Goal: Check status: Check status

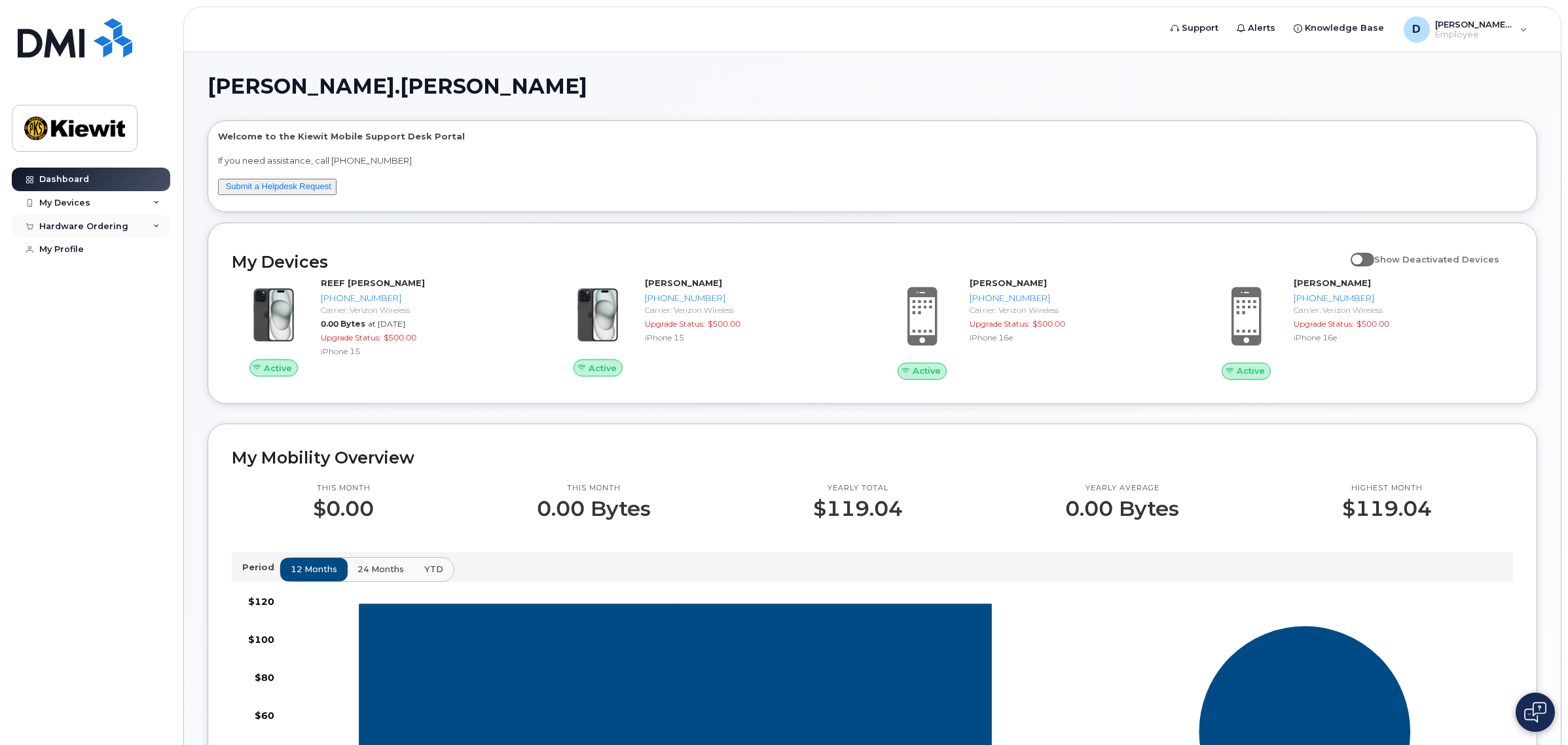
click at [76, 227] on div "Hardware Ordering" at bounding box center [84, 227] width 89 height 11
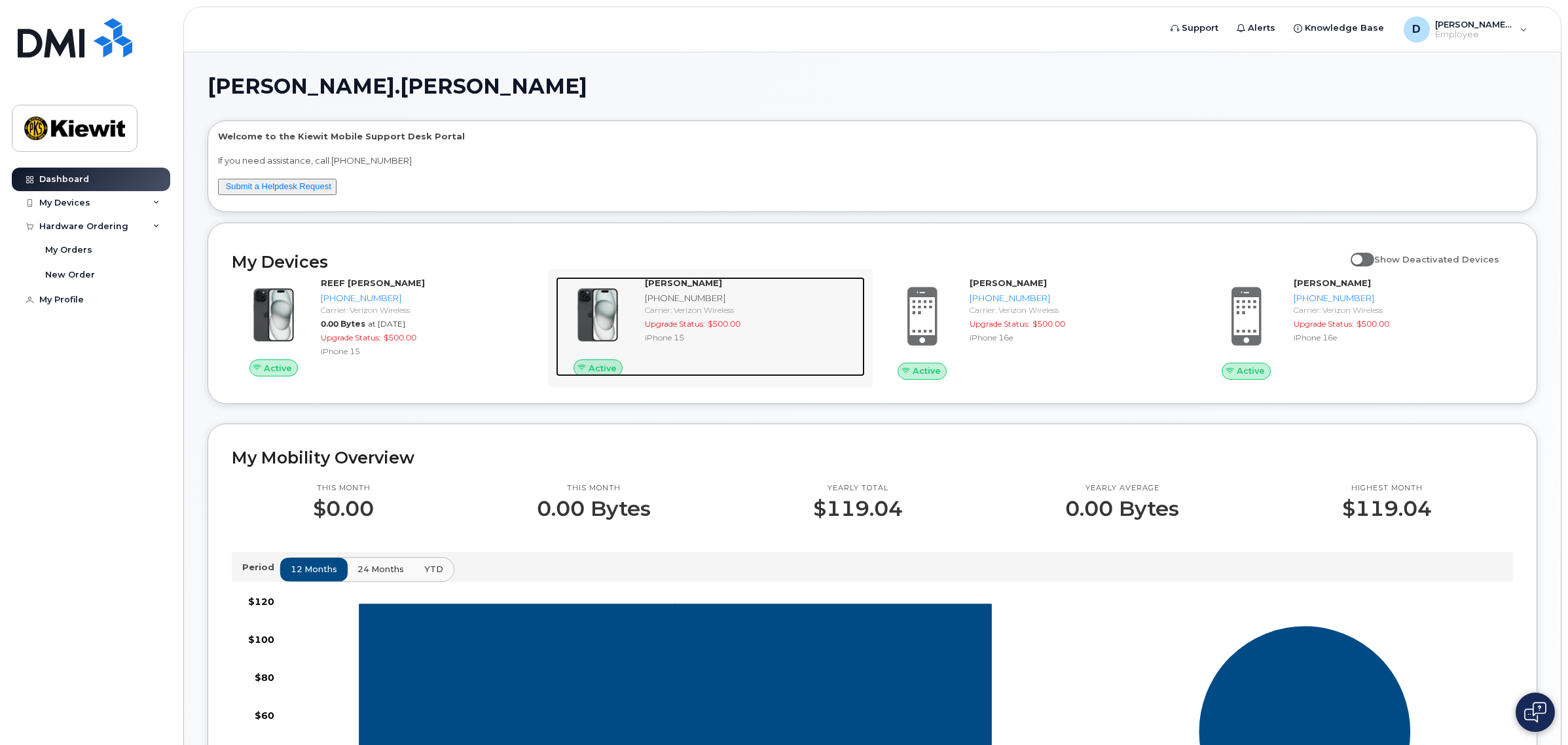
click at [692, 280] on strong "[PERSON_NAME]" at bounding box center [683, 283] width 77 height 11
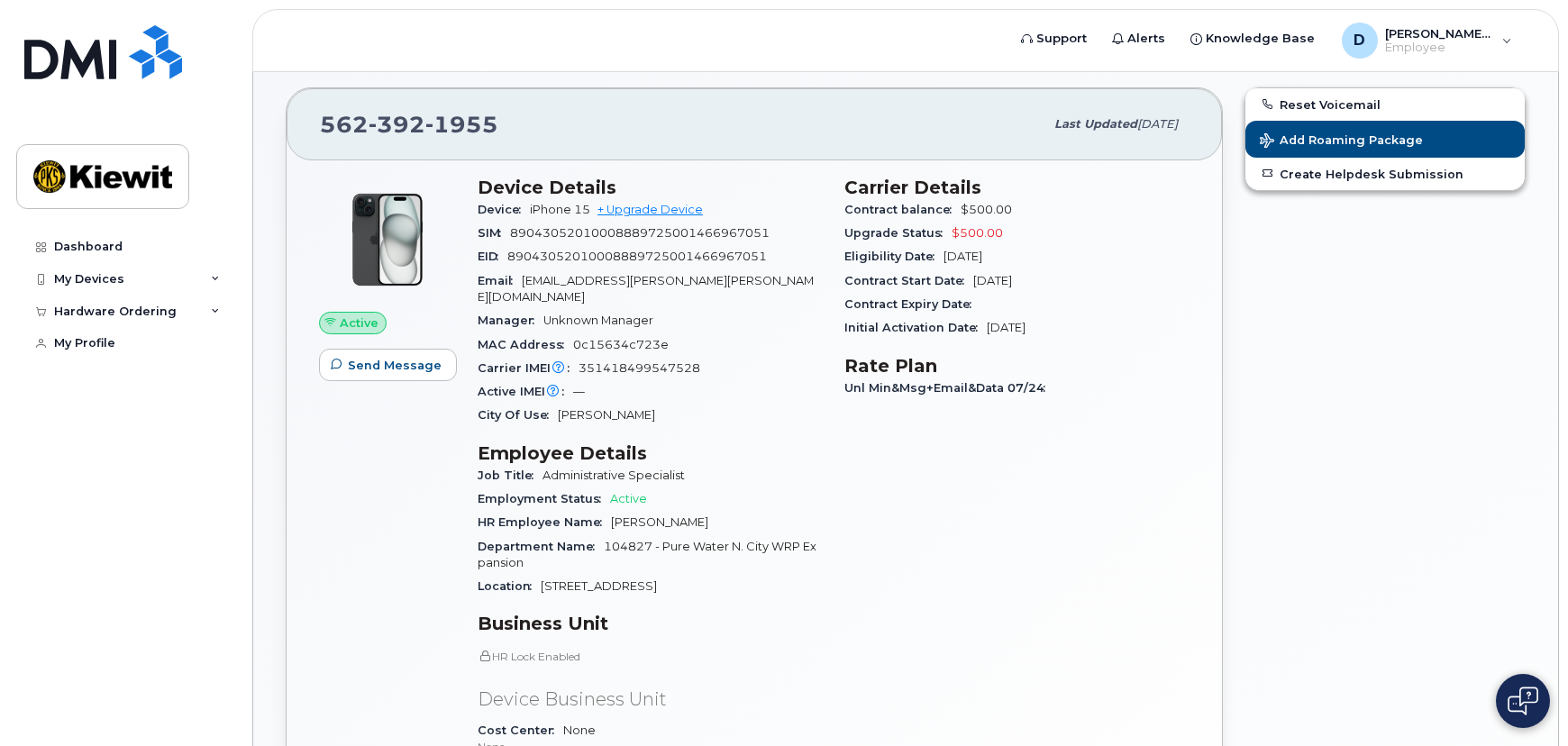
scroll to position [164, 0]
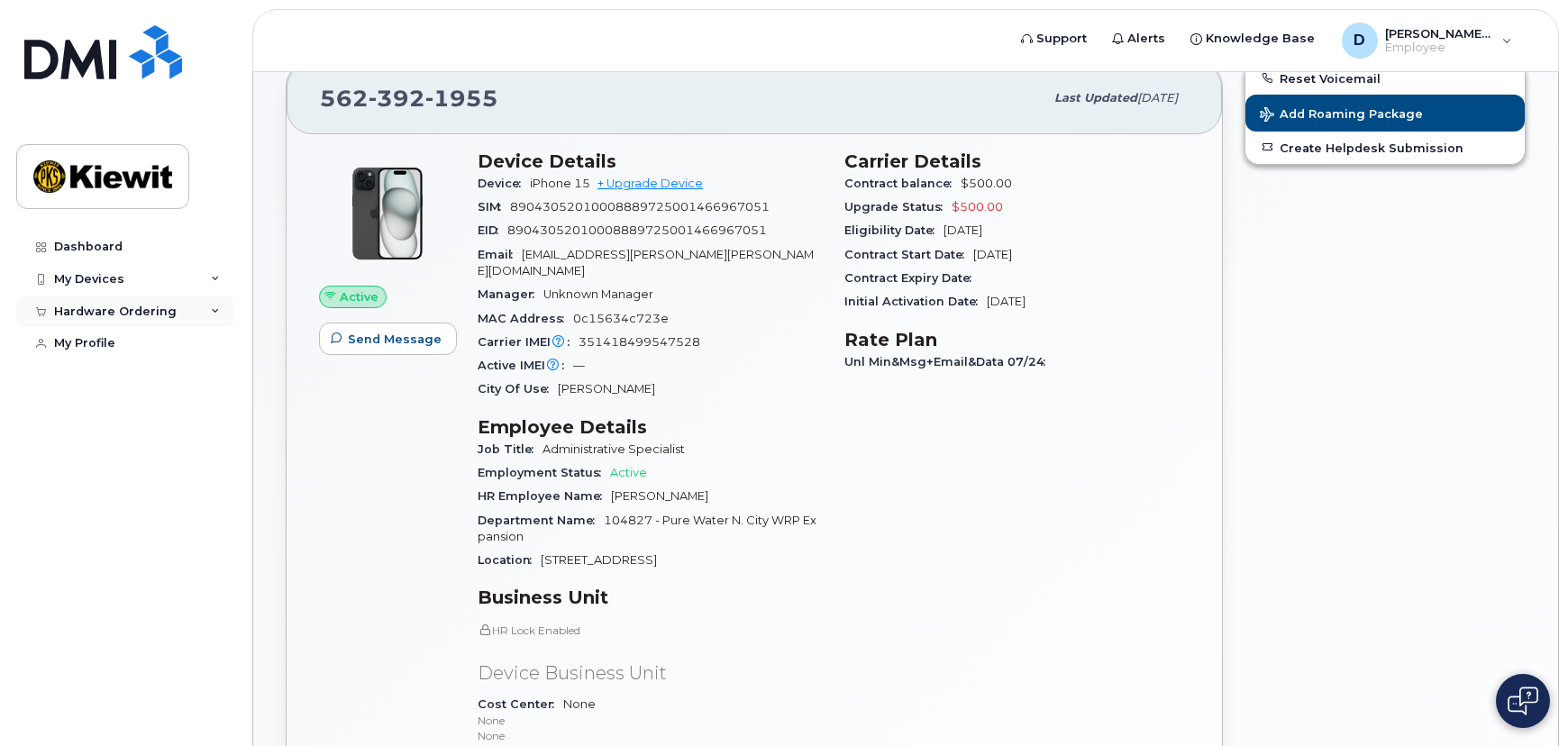
click at [129, 305] on div "Hardware Ordering" at bounding box center [115, 312] width 123 height 15
click at [114, 346] on div "My Orders" at bounding box center [95, 344] width 65 height 16
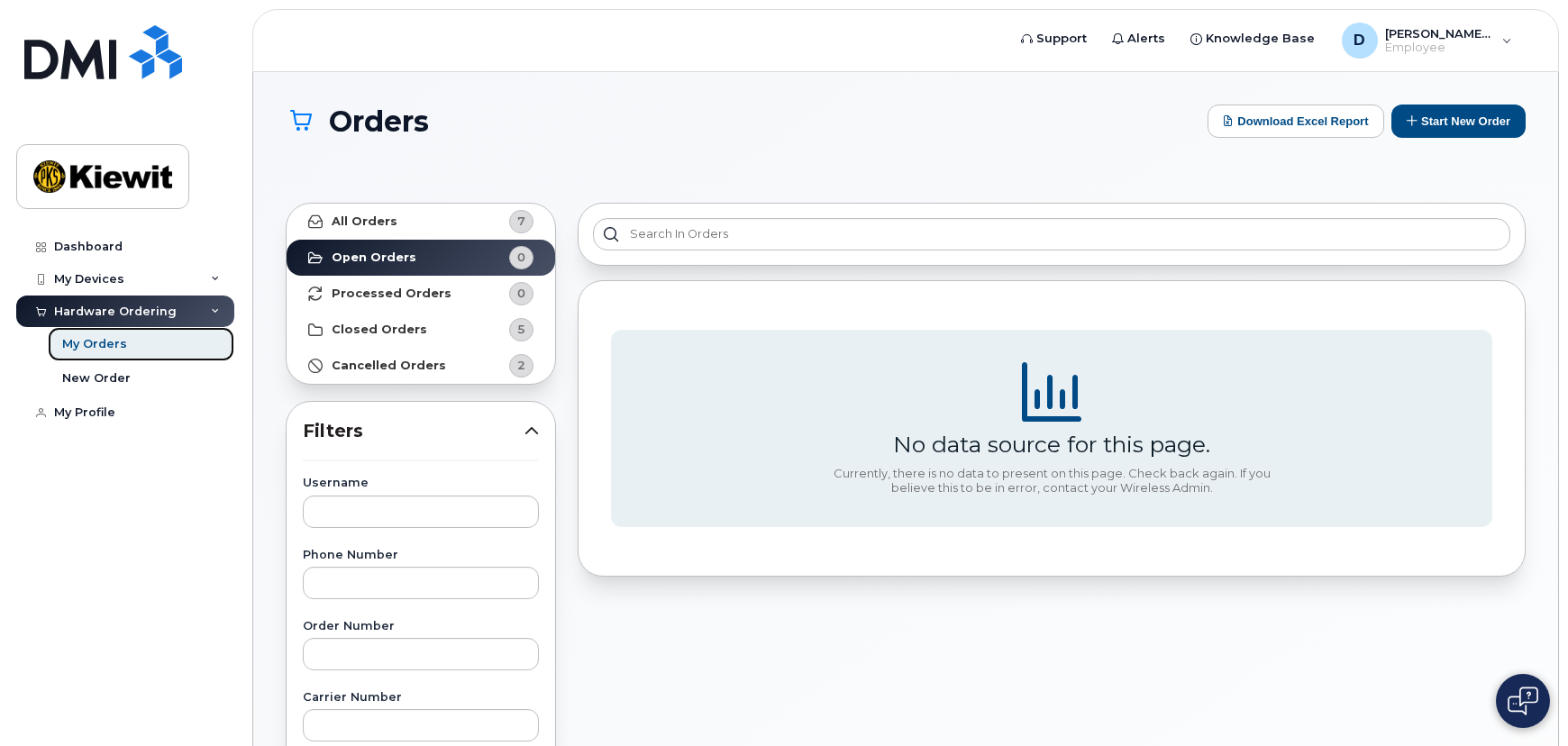
click at [108, 346] on div "My Orders" at bounding box center [95, 344] width 65 height 16
click at [367, 254] on strong "Open Orders" at bounding box center [374, 258] width 85 height 15
click at [391, 326] on strong "Closed Orders" at bounding box center [379, 330] width 96 height 15
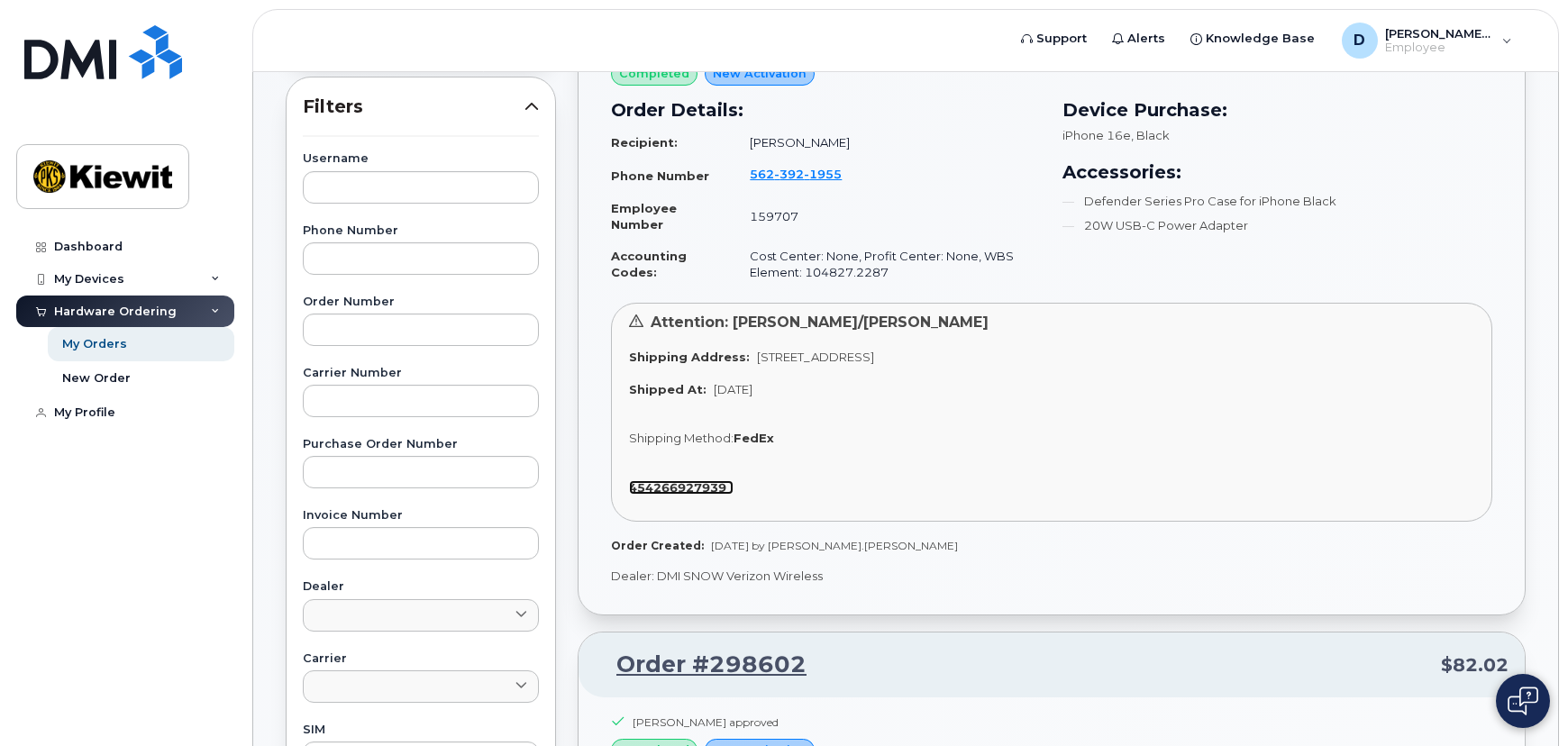
scroll to position [245, 0]
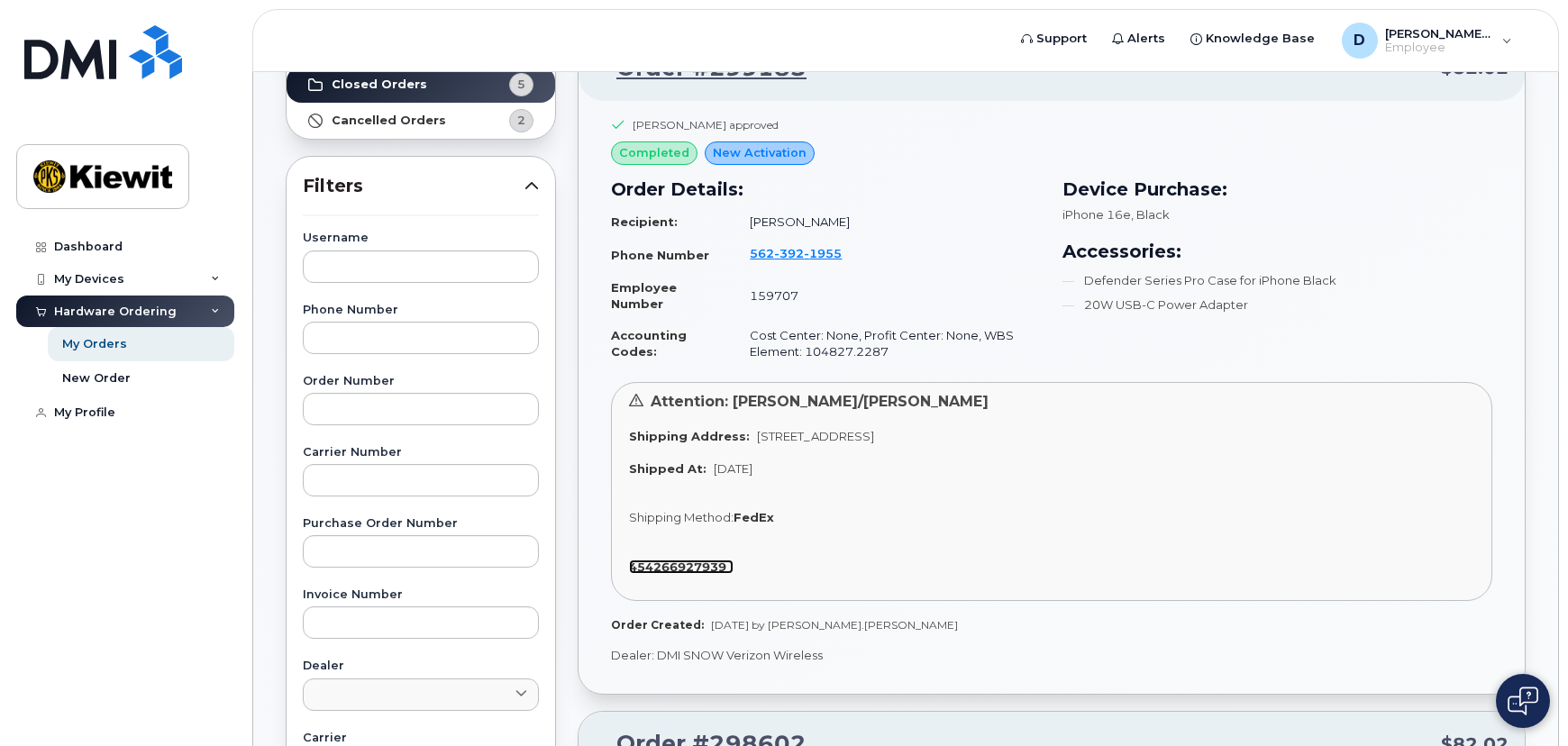
click at [645, 565] on strong "454266927939" at bounding box center [678, 567] width 98 height 15
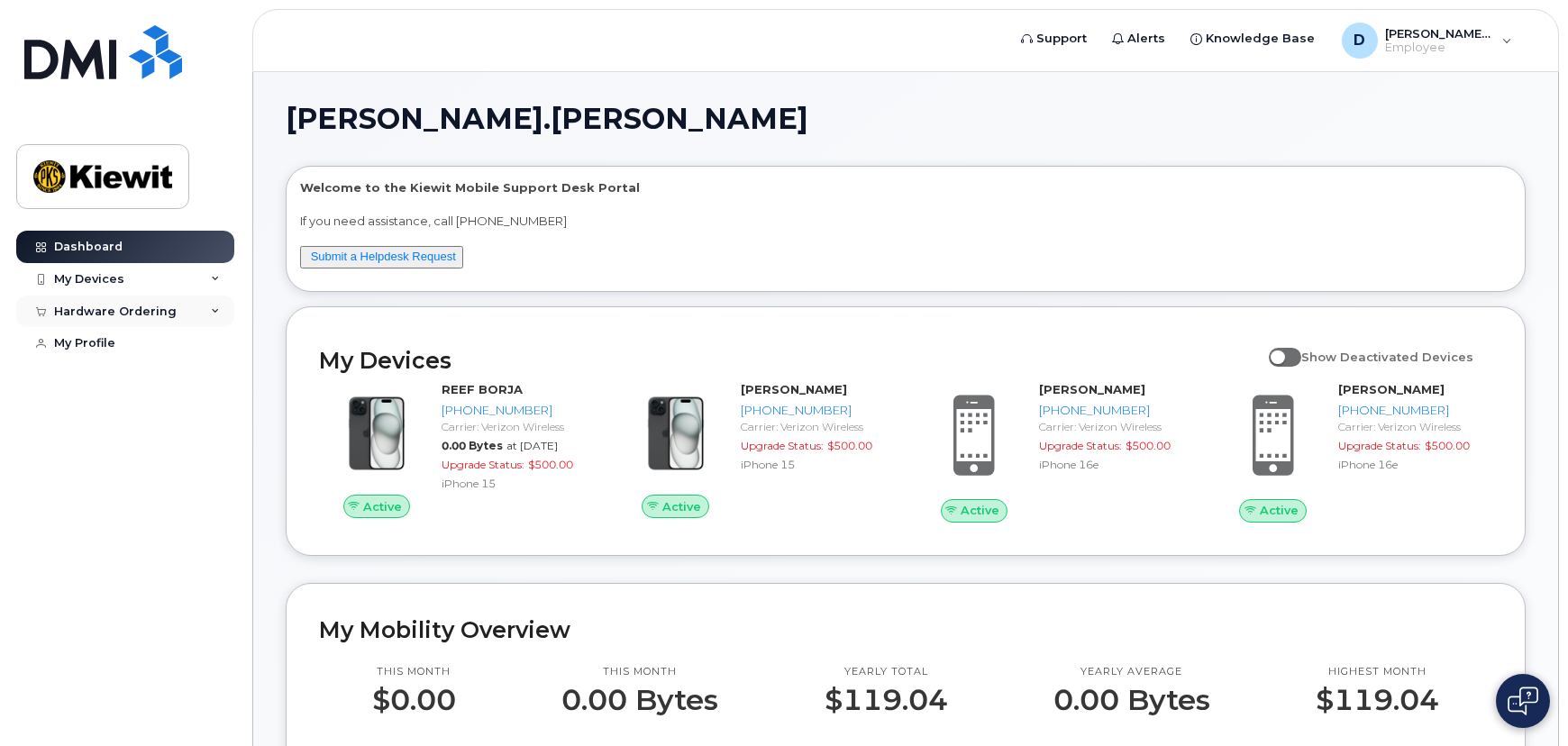
click at [86, 307] on div "Hardware Ordering" at bounding box center [115, 312] width 123 height 15
click at [112, 342] on div "My Orders" at bounding box center [95, 344] width 65 height 16
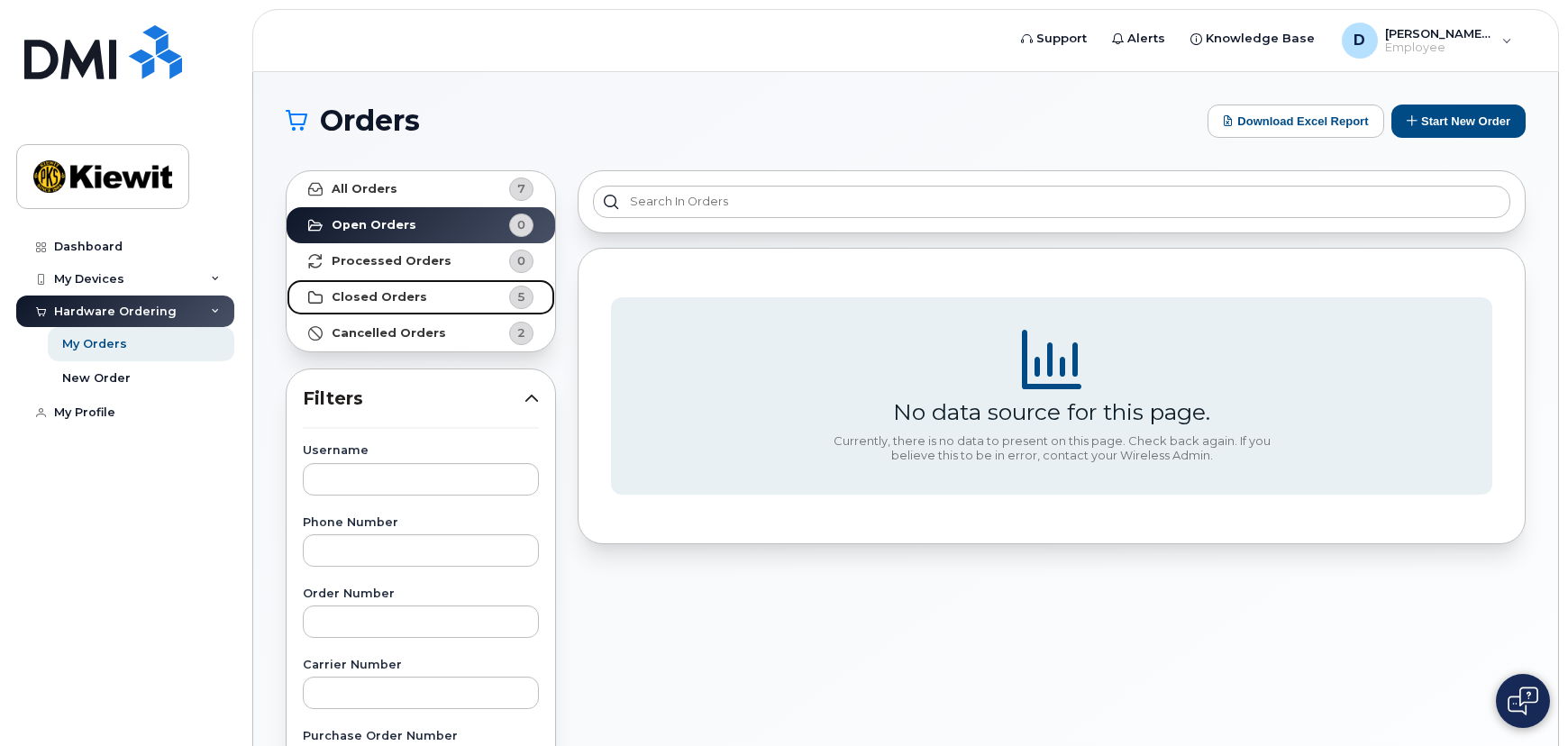
click at [381, 297] on strong "Closed Orders" at bounding box center [379, 297] width 96 height 15
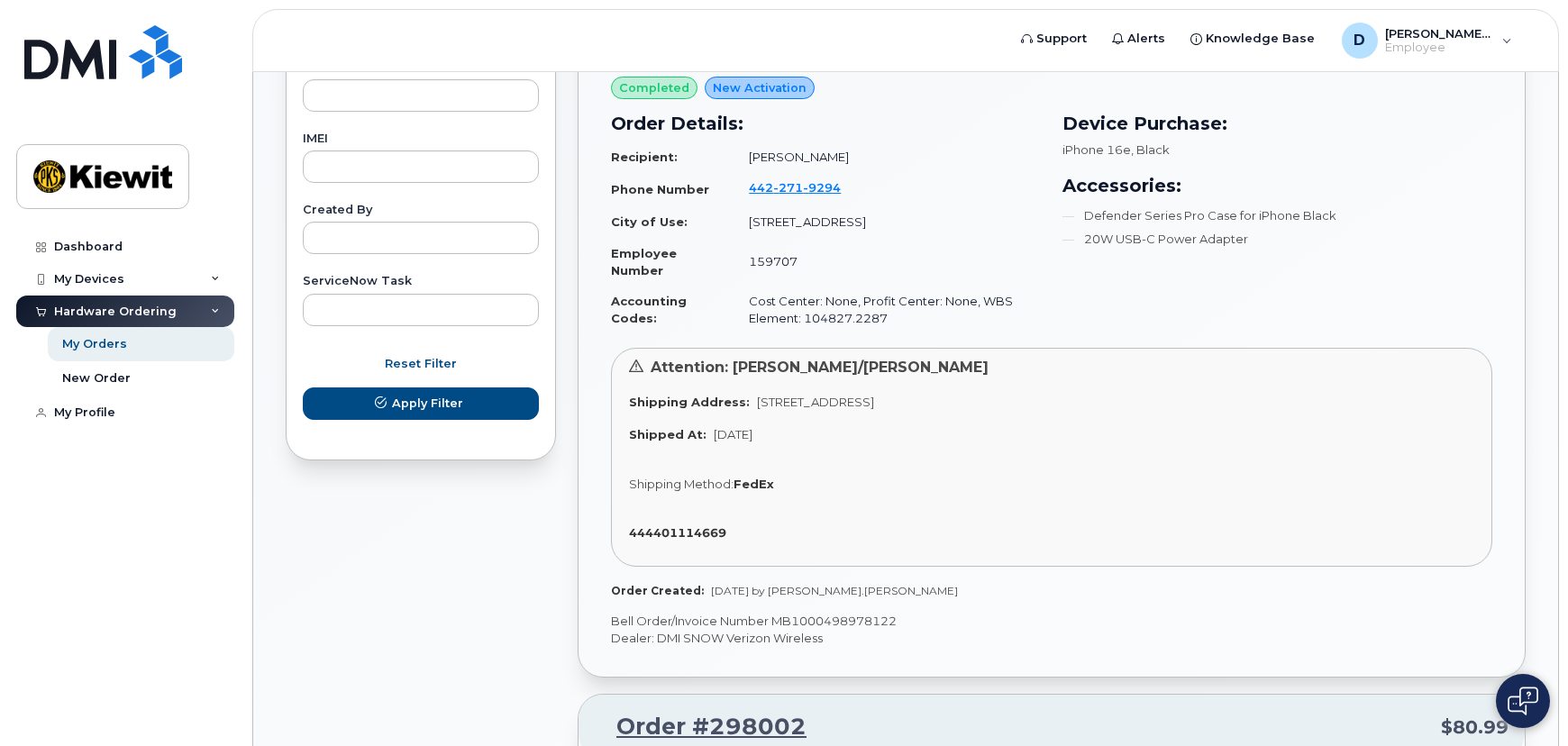
scroll to position [982, 0]
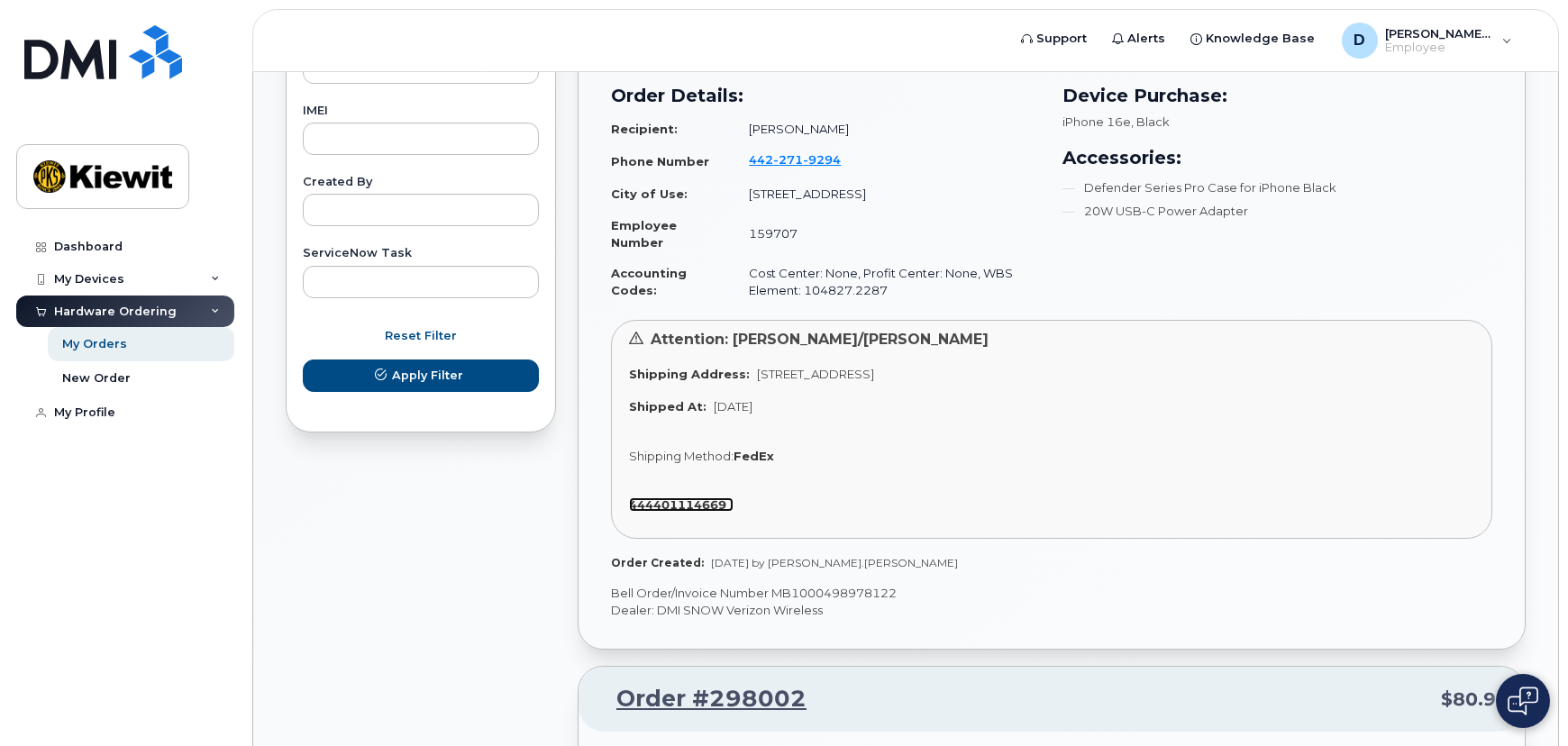
click at [704, 504] on strong "444401114669" at bounding box center [678, 504] width 98 height 15
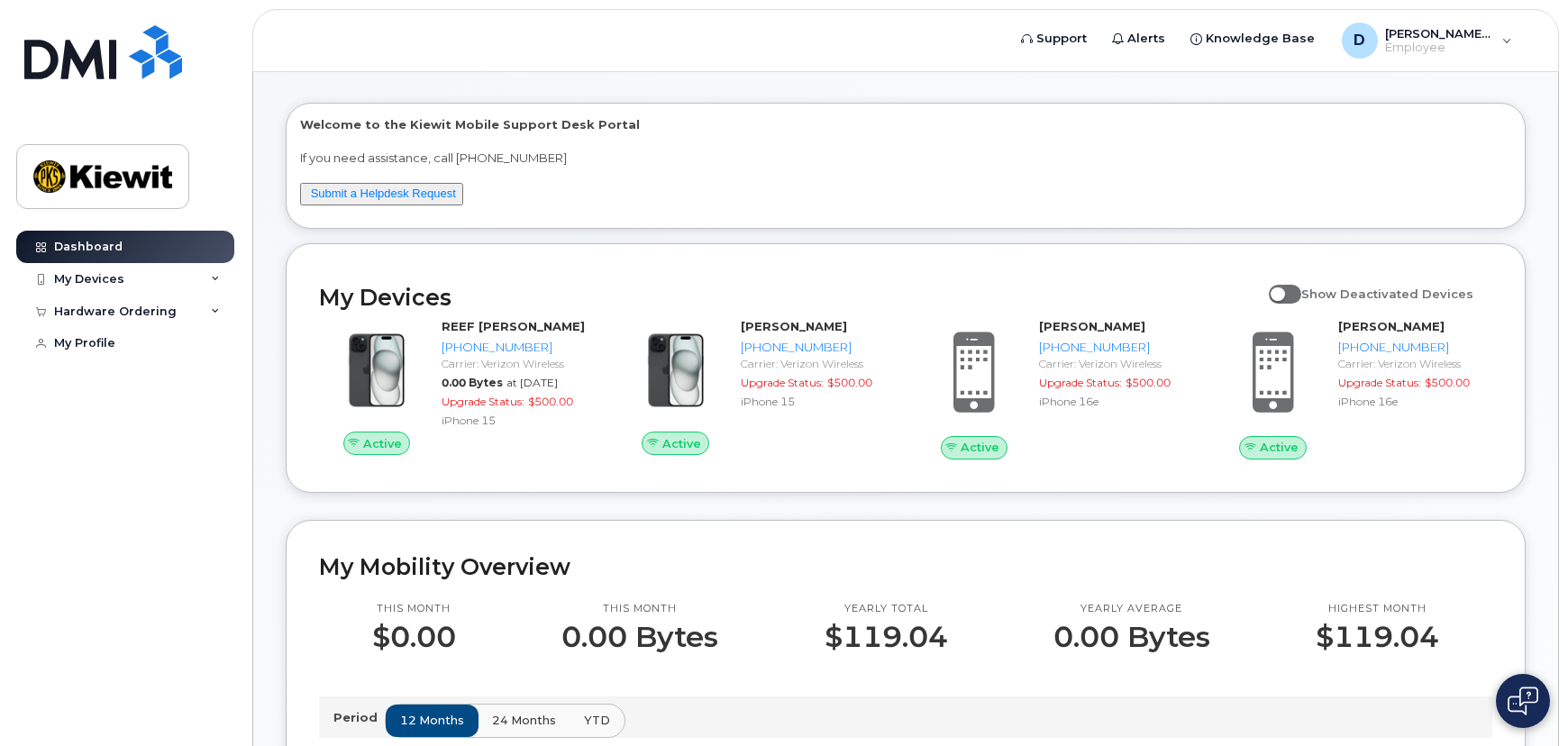
scroll to position [81, 0]
